Goal: Task Accomplishment & Management: Manage account settings

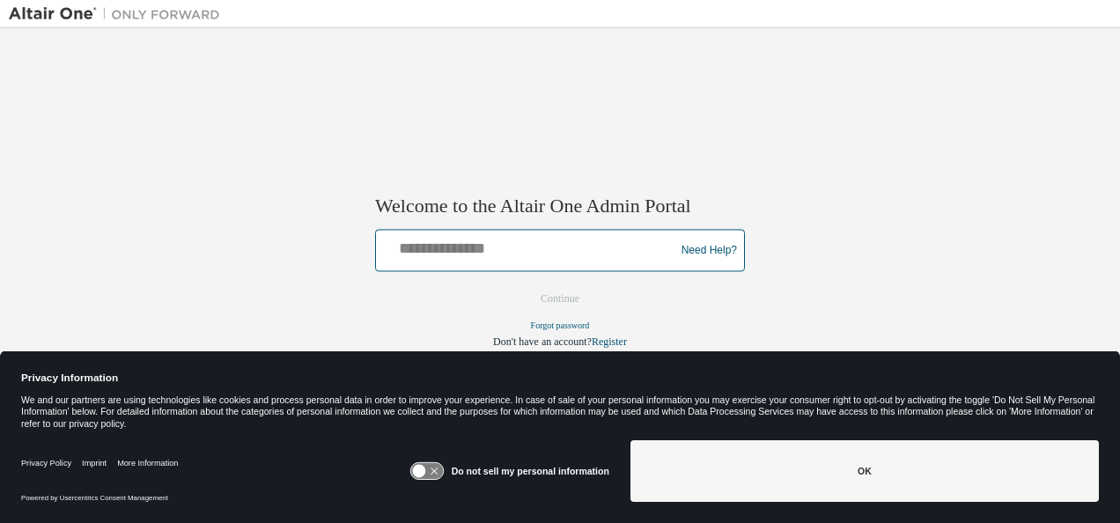
click at [478, 249] on input "text" at bounding box center [528, 247] width 290 height 26
type input "**********"
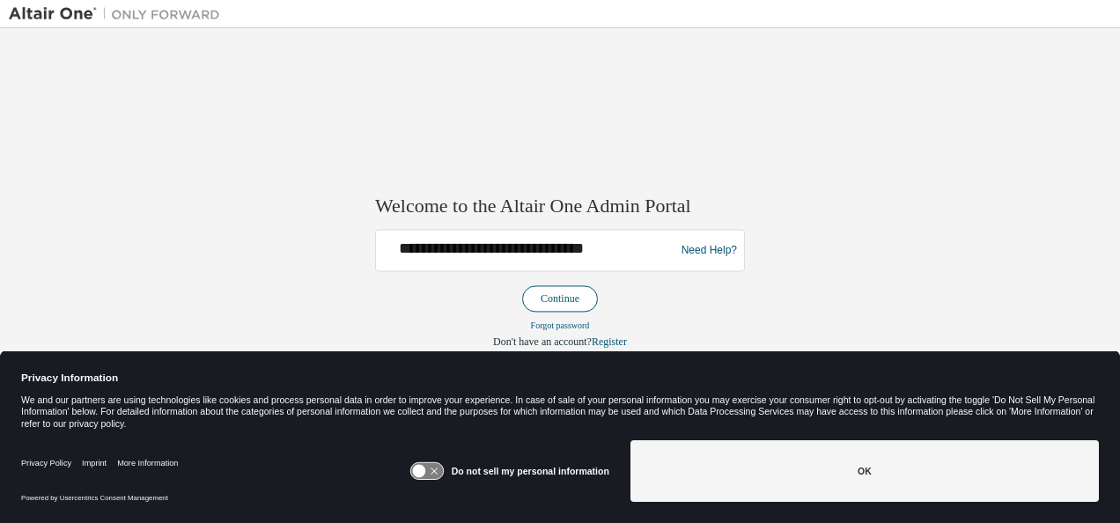
click at [553, 296] on button "Continue" at bounding box center [560, 299] width 76 height 26
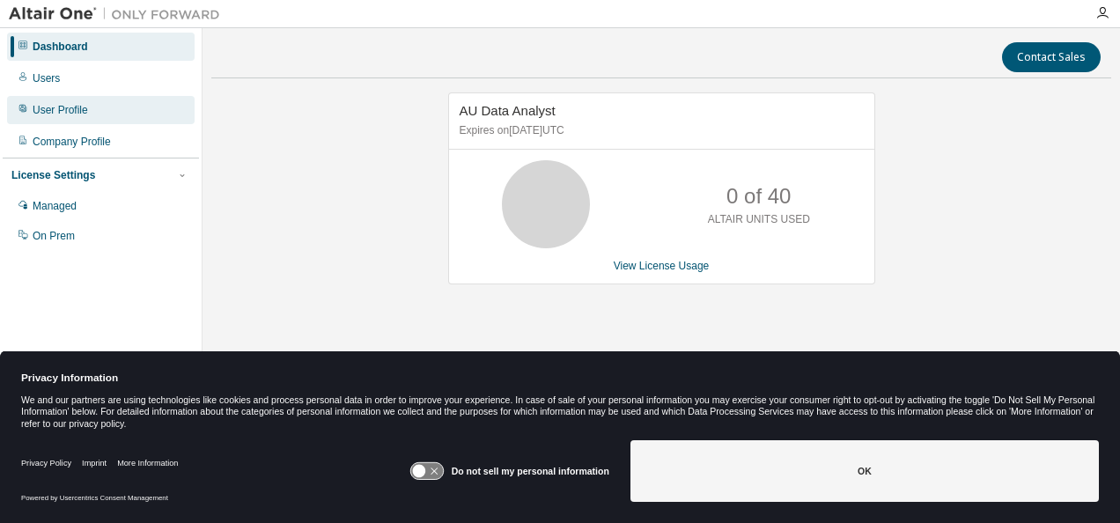
click at [106, 105] on div "User Profile" at bounding box center [101, 110] width 188 height 28
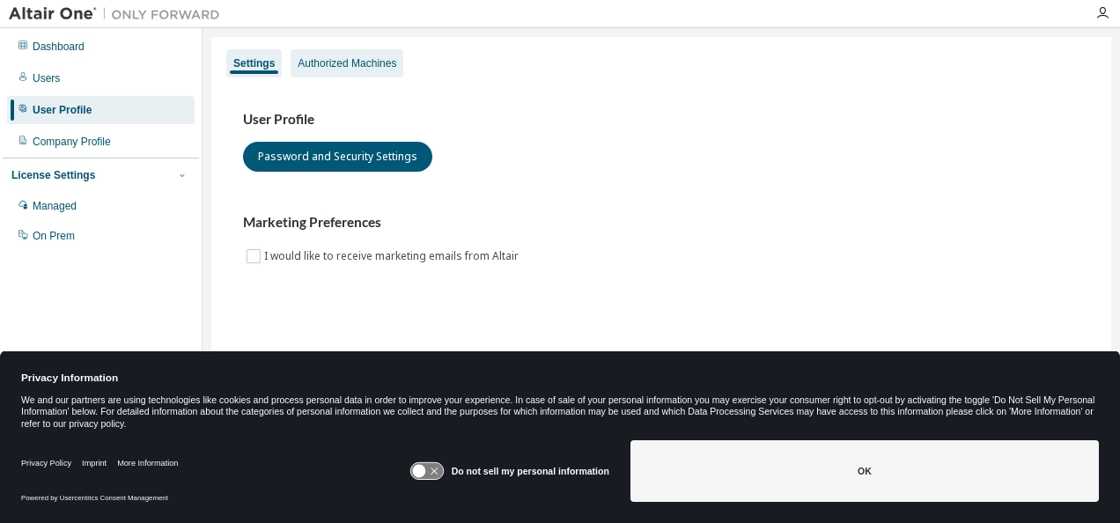
click at [365, 69] on div "Authorized Machines" at bounding box center [347, 63] width 99 height 14
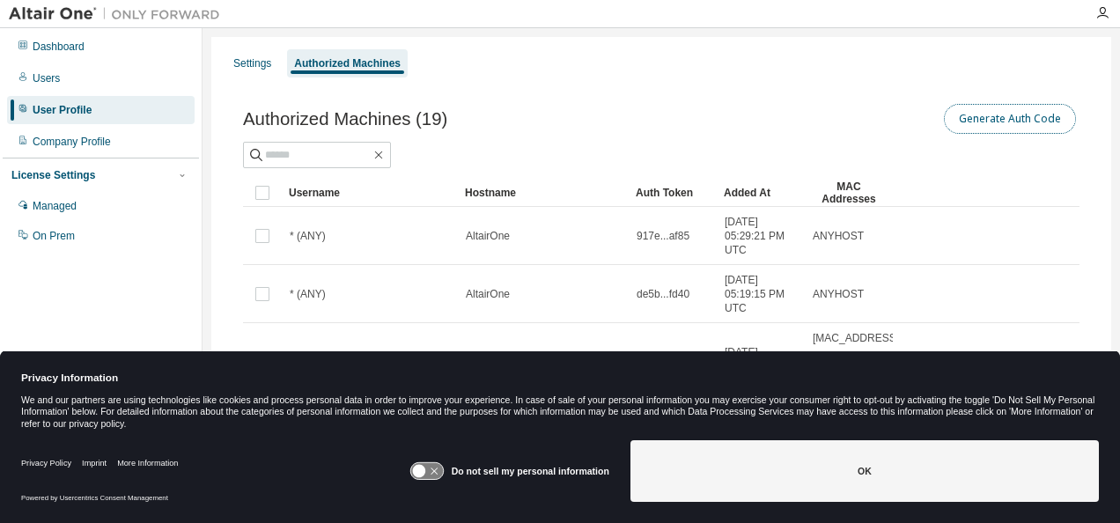
click at [1007, 123] on button "Generate Auth Code" at bounding box center [1010, 119] width 132 height 30
